Goal: Task Accomplishment & Management: Manage account settings

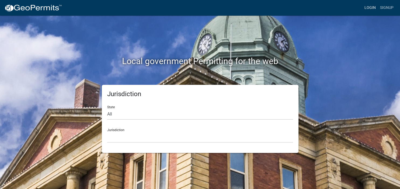
click at [370, 6] on link "Login" at bounding box center [370, 8] width 16 height 10
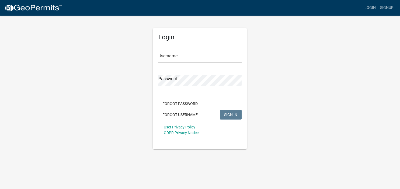
type input "[PERSON_NAME][EMAIL_ADDRESS][DOMAIN_NAME]"
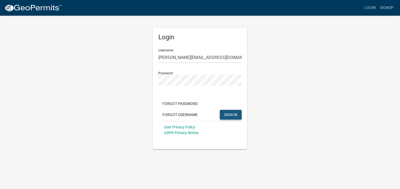
click at [232, 116] on span "SIGN IN" at bounding box center [230, 114] width 13 height 4
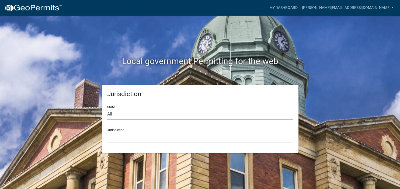
click at [107, 109] on select "All [US_STATE] [US_STATE] [US_STATE] [US_STATE] [US_STATE] [US_STATE] [US_STATE…" at bounding box center [200, 114] width 186 height 11
select select "[US_STATE]"
click option "[US_STATE]" at bounding box center [0, 0] width 0 height 0
click at [107, 132] on select "[GEOGRAPHIC_DATA], [US_STATE][PERSON_NAME][GEOGRAPHIC_DATA], [US_STATE][PERSON_…" at bounding box center [200, 137] width 186 height 11
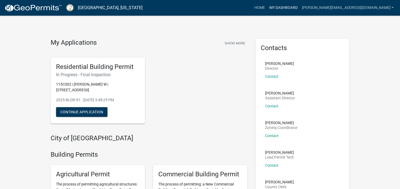
click at [299, 7] on link "My Dashboard" at bounding box center [283, 8] width 33 height 10
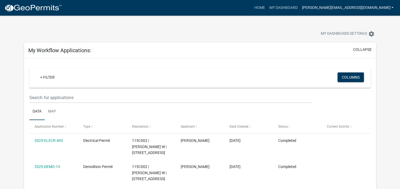
click at [359, 8] on link "[PERSON_NAME][EMAIL_ADDRESS][DOMAIN_NAME]" at bounding box center [347, 8] width 96 height 10
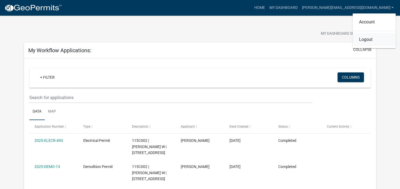
click at [361, 39] on link "Logout" at bounding box center [373, 39] width 43 height 13
